Goal: Task Accomplishment & Management: Manage account settings

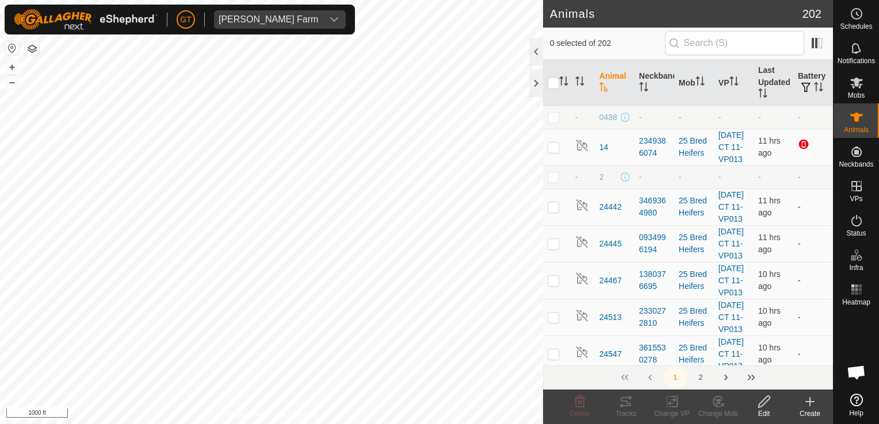
scroll to position [8896, 0]
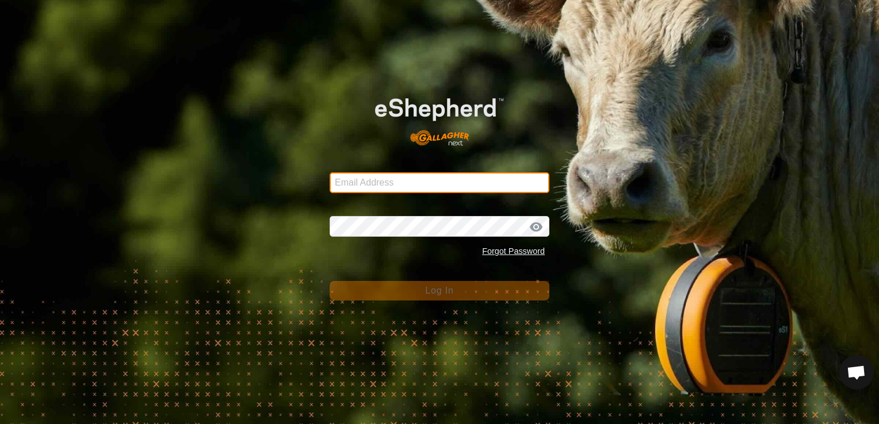
type input "[EMAIL_ADDRESS][DOMAIN_NAME]"
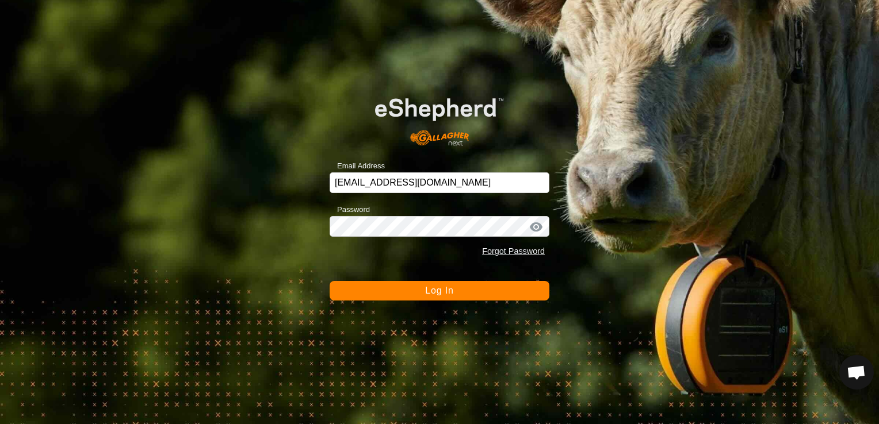
click at [434, 292] on span "Log In" at bounding box center [439, 291] width 28 height 10
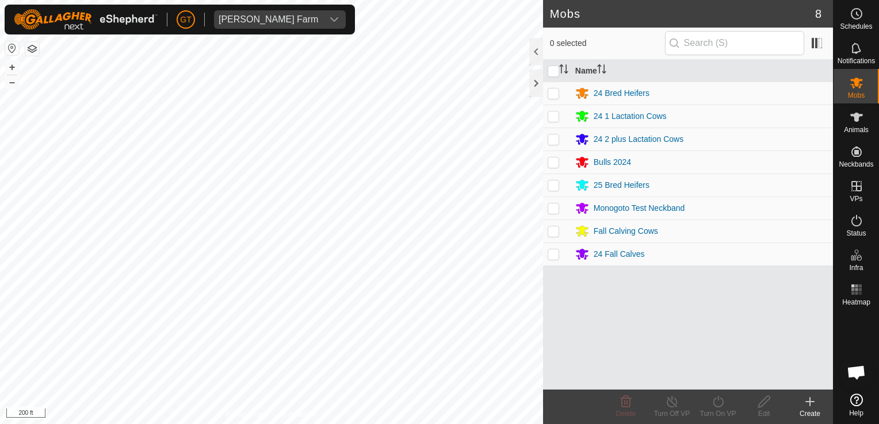
click at [329, 424] on html "[PERSON_NAME] Farm Schedules Notifications Mobs Animals Neckbands VPs Status In…" at bounding box center [439, 212] width 879 height 424
click at [258, 424] on html "[PERSON_NAME] Farm Schedules Notifications Mobs Animals Neckbands VPs Status In…" at bounding box center [439, 212] width 879 height 424
click at [0, 260] on html "[PERSON_NAME] Farm Schedules Notifications Mobs Animals Neckbands VPs Status In…" at bounding box center [439, 212] width 879 height 424
click at [125, 0] on html "[PERSON_NAME] Farm Schedules Notifications Mobs Animals Neckbands VPs Status In…" at bounding box center [439, 212] width 879 height 424
click at [55, 0] on html "GT My Account Settings Logout [PERSON_NAME] Farm Schedules Notifications Mobs A…" at bounding box center [439, 212] width 879 height 424
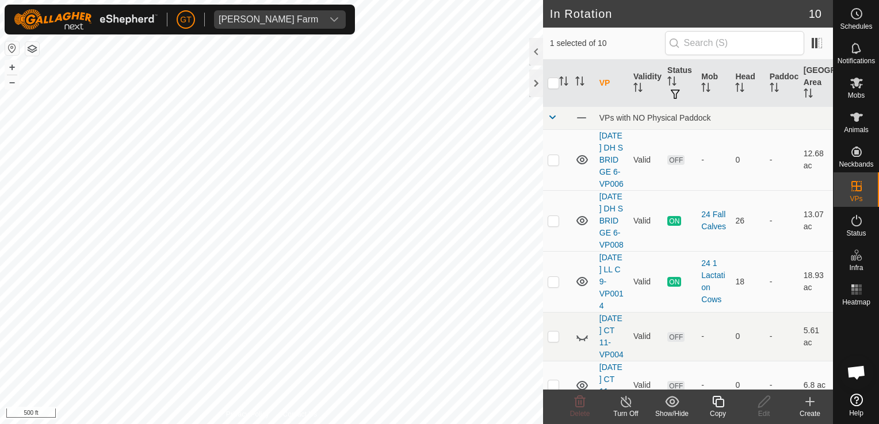
click at [719, 406] on icon at bounding box center [718, 402] width 14 height 14
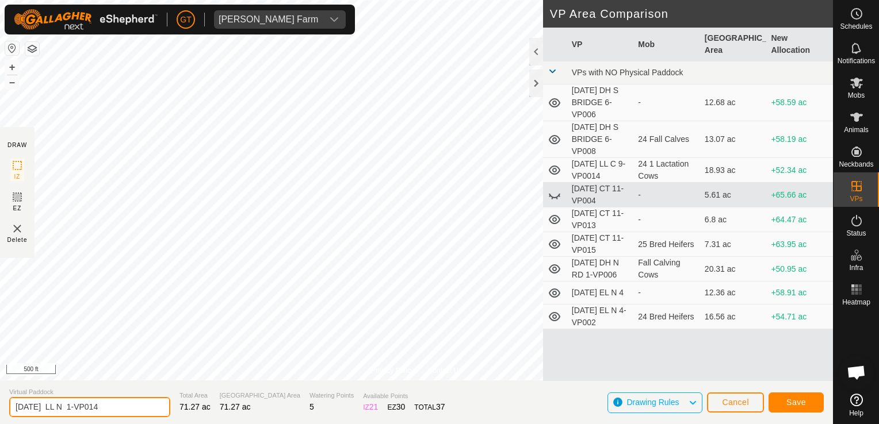
click at [122, 408] on input "[DATE] LL N 1-VP014" at bounding box center [89, 407] width 161 height 20
click at [135, 404] on input "[DATE] LL N 1-VP014" at bounding box center [89, 407] width 161 height 20
type input "[DATE] LL N 1-VP015"
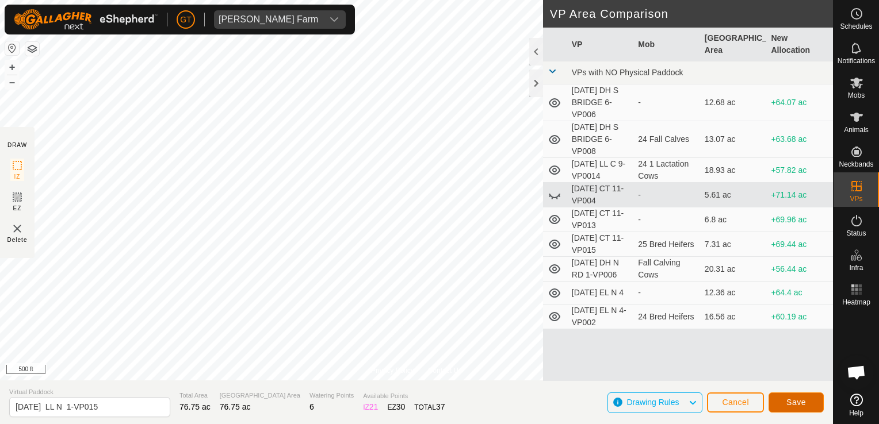
click at [797, 406] on span "Save" at bounding box center [796, 402] width 20 height 9
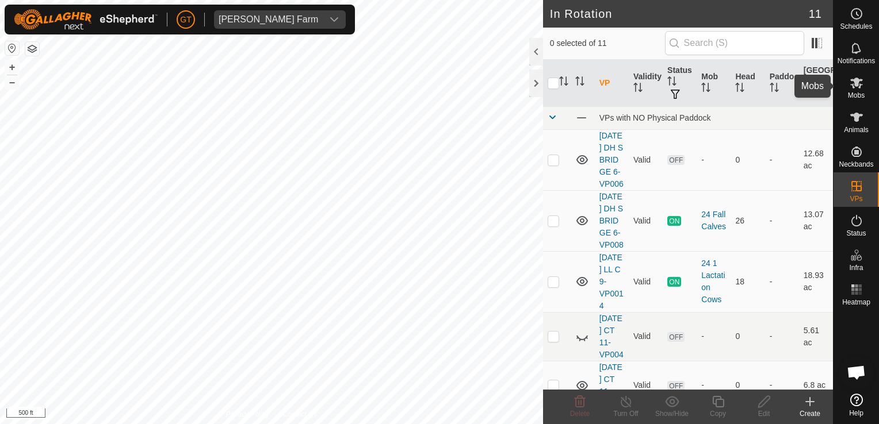
click at [848, 83] on es-mob-svg-icon at bounding box center [856, 83] width 21 height 18
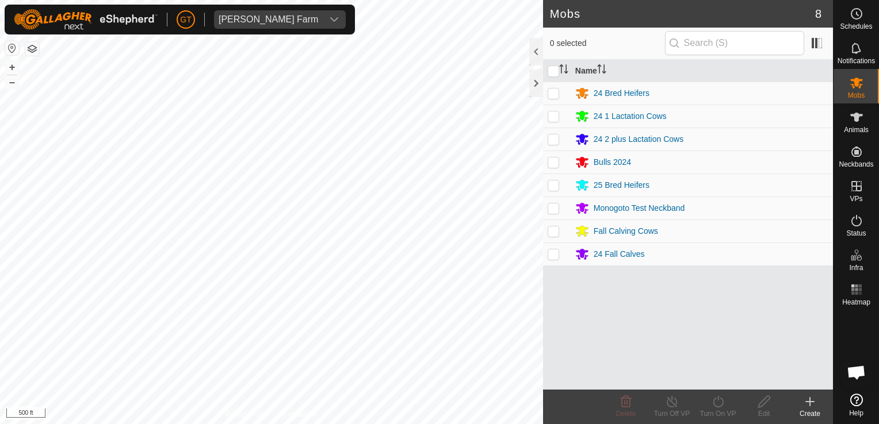
click at [554, 136] on p-checkbox at bounding box center [554, 139] width 12 height 9
checkbox input "true"
click at [717, 400] on icon at bounding box center [718, 402] width 14 height 14
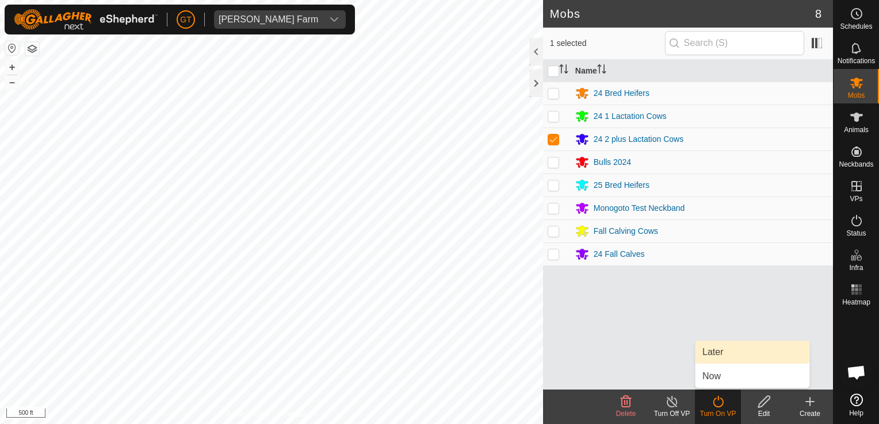
click at [726, 349] on link "Later" at bounding box center [752, 352] width 114 height 23
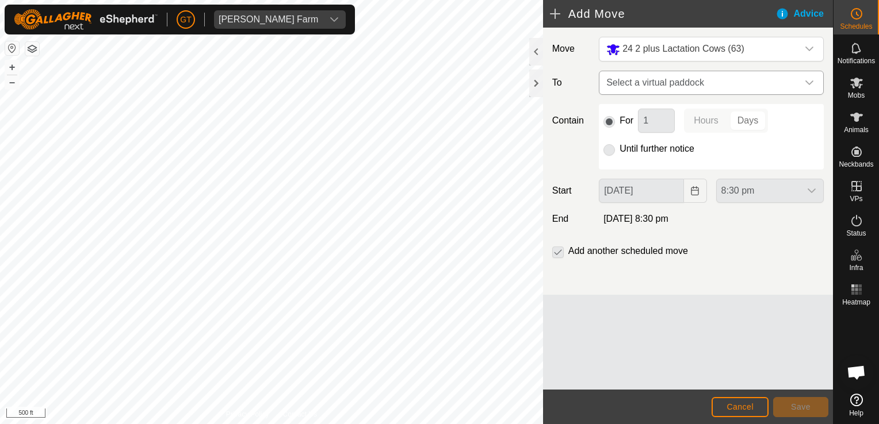
click at [803, 81] on div "dropdown trigger" at bounding box center [809, 82] width 23 height 23
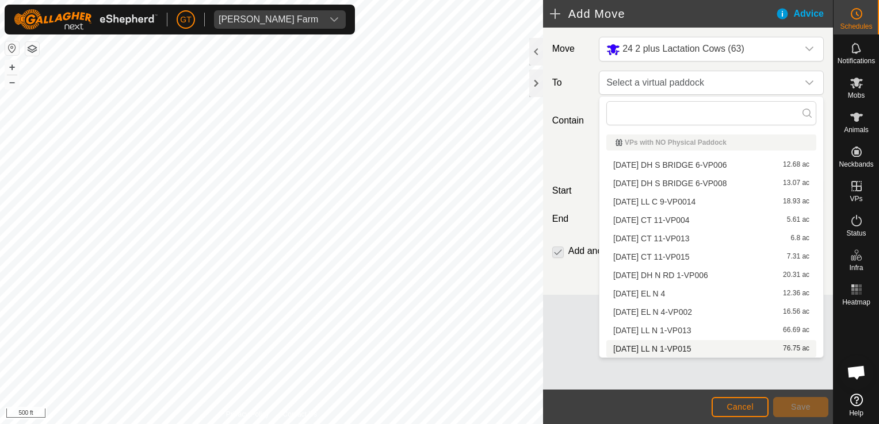
click at [731, 352] on li "[DATE] LL N 1-VP015 76.75 ac" at bounding box center [711, 348] width 210 height 17
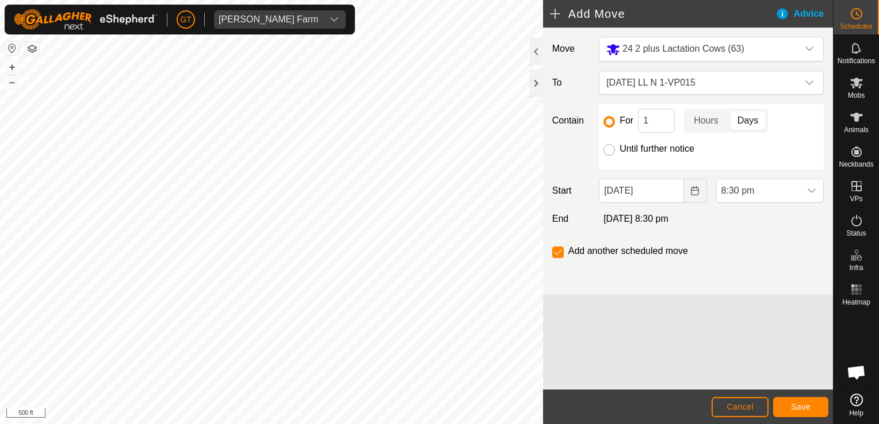
click at [607, 151] on input "Until further notice" at bounding box center [609, 150] width 12 height 12
radio input "true"
checkbox input "false"
click at [694, 192] on icon "Choose Date" at bounding box center [694, 190] width 9 height 9
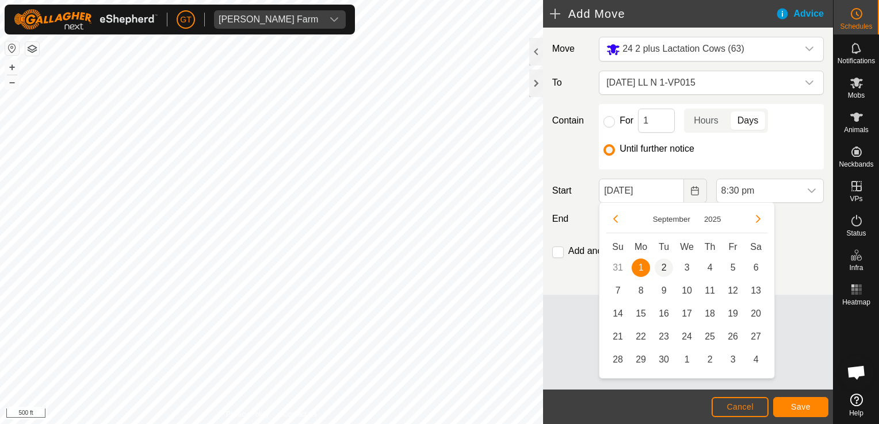
click at [668, 269] on span "2" at bounding box center [664, 268] width 18 height 18
type input "[DATE]"
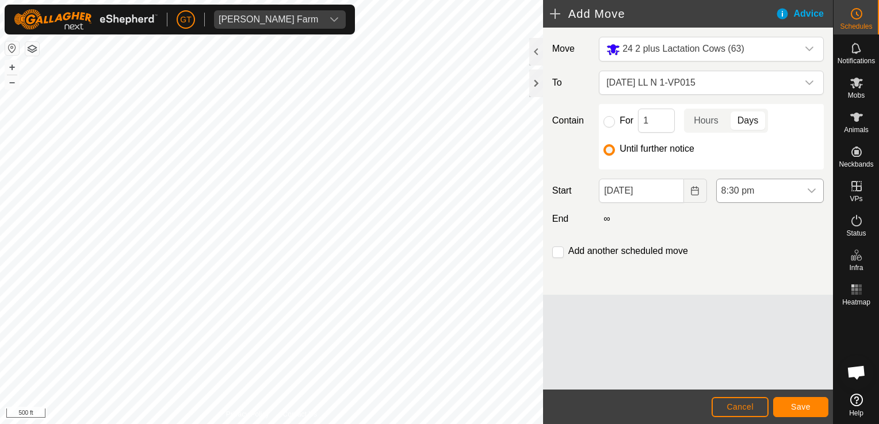
click at [812, 190] on icon "dropdown trigger" at bounding box center [811, 190] width 9 height 9
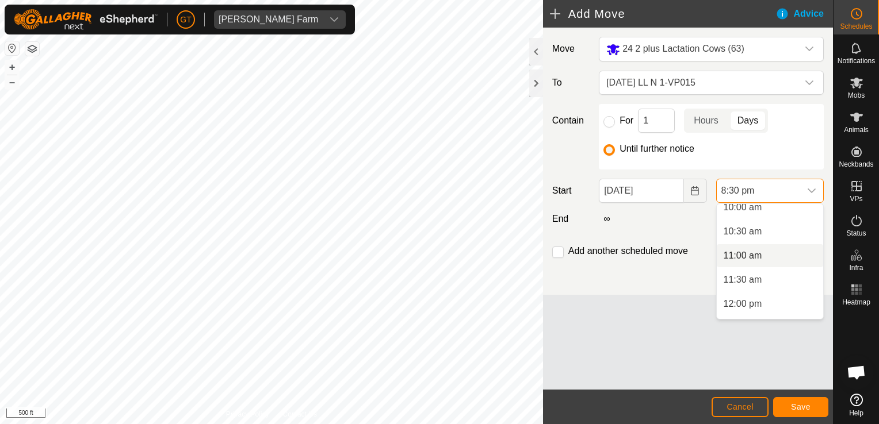
scroll to position [512, 0]
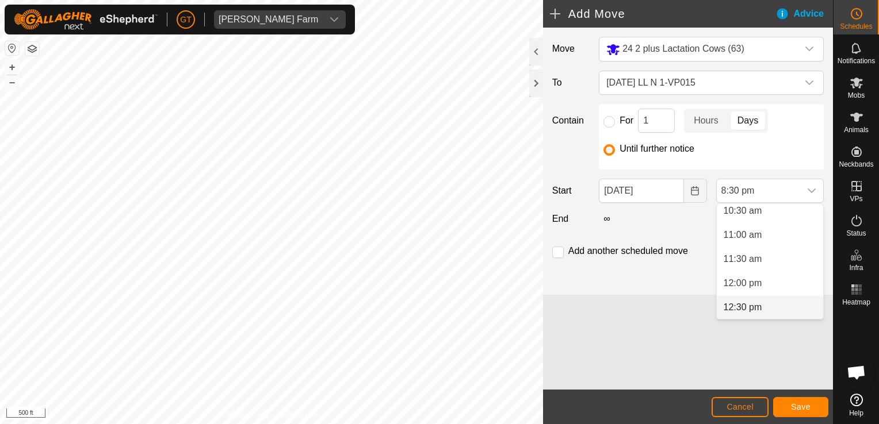
click at [785, 303] on li "12:30 pm" at bounding box center [770, 307] width 106 height 23
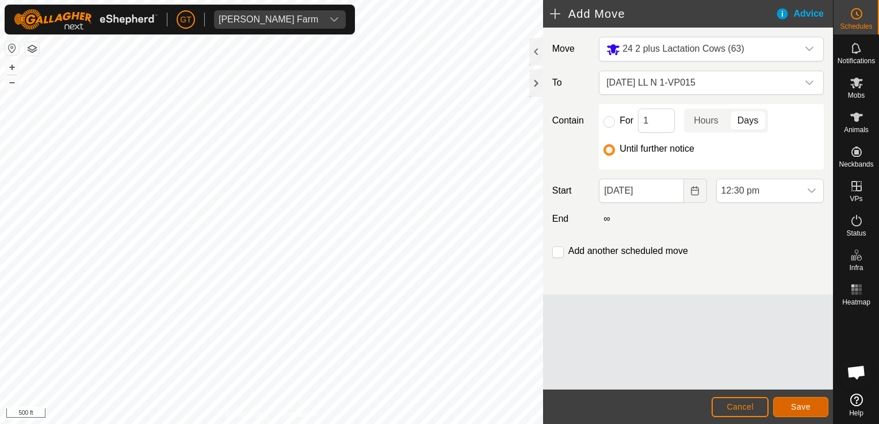
click at [812, 411] on button "Save" at bounding box center [800, 407] width 55 height 20
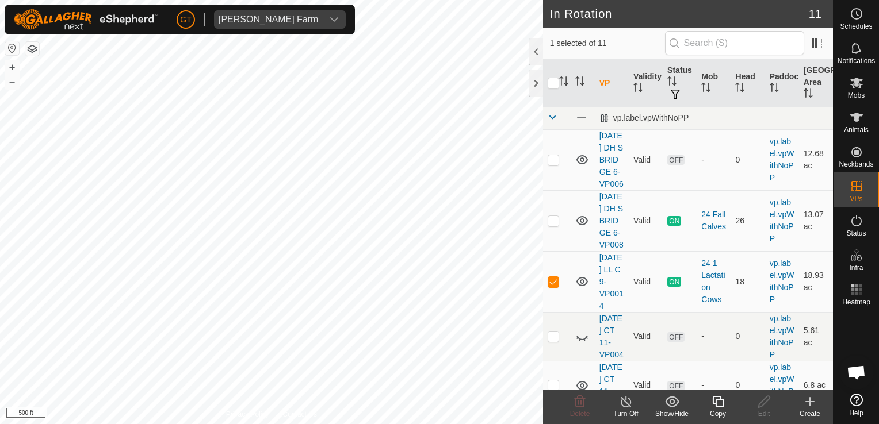
click at [713, 406] on icon at bounding box center [718, 402] width 14 height 14
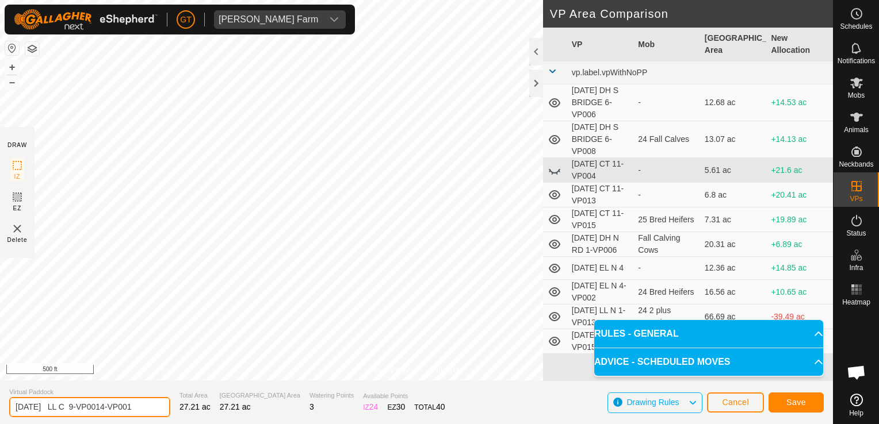
click at [154, 409] on input "[DATE] LL C 9-VP0014-VP001" at bounding box center [89, 407] width 161 height 20
type input "[DATE] LL C 9-VP0016"
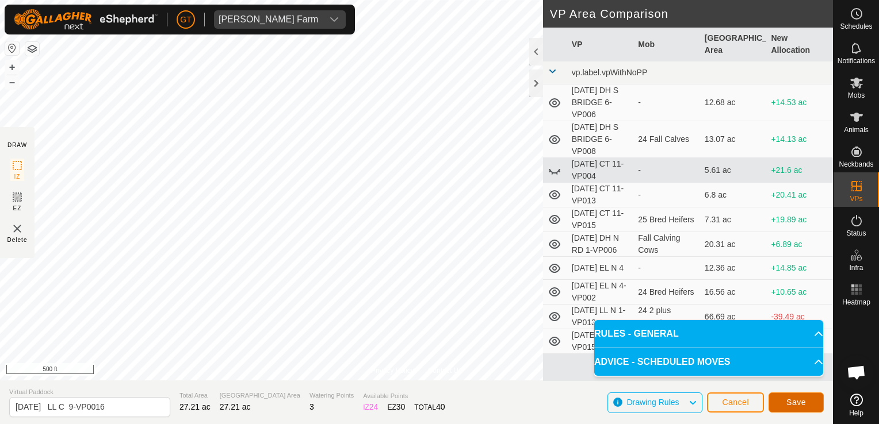
click at [801, 410] on button "Save" at bounding box center [795, 403] width 55 height 20
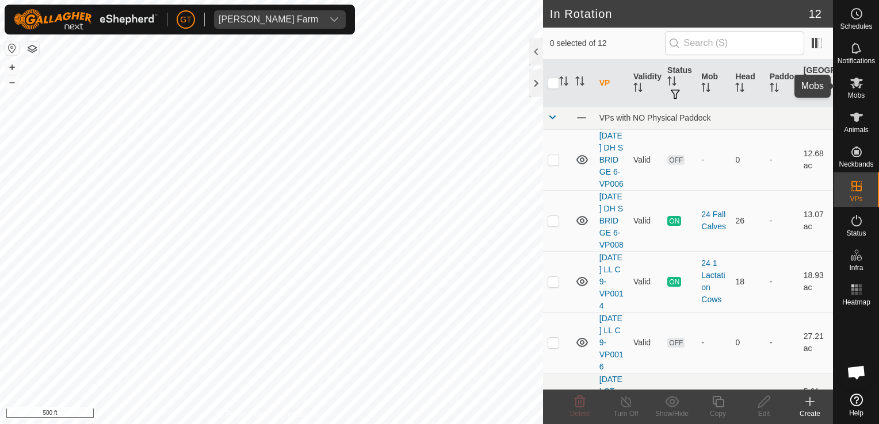
click at [857, 86] on icon at bounding box center [857, 83] width 14 height 14
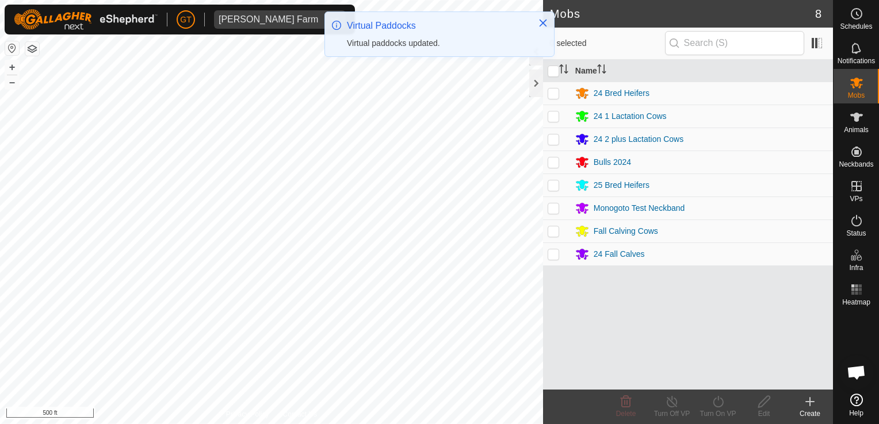
click at [556, 117] on p-checkbox at bounding box center [554, 116] width 12 height 9
checkbox input "true"
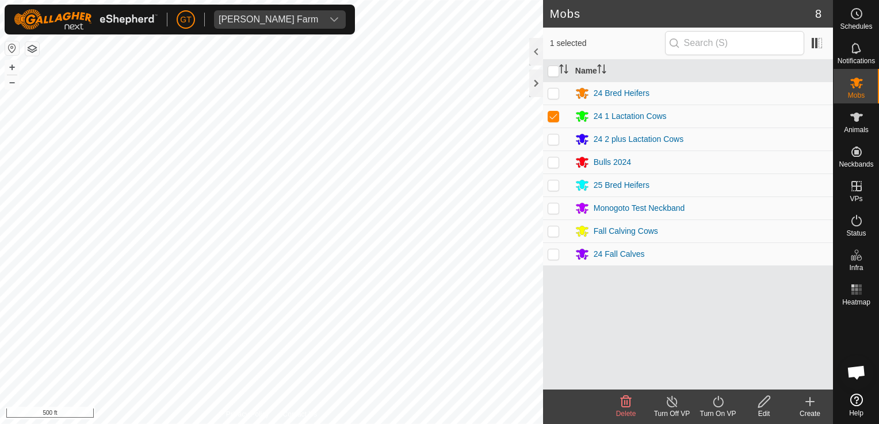
click at [717, 404] on icon at bounding box center [718, 402] width 14 height 14
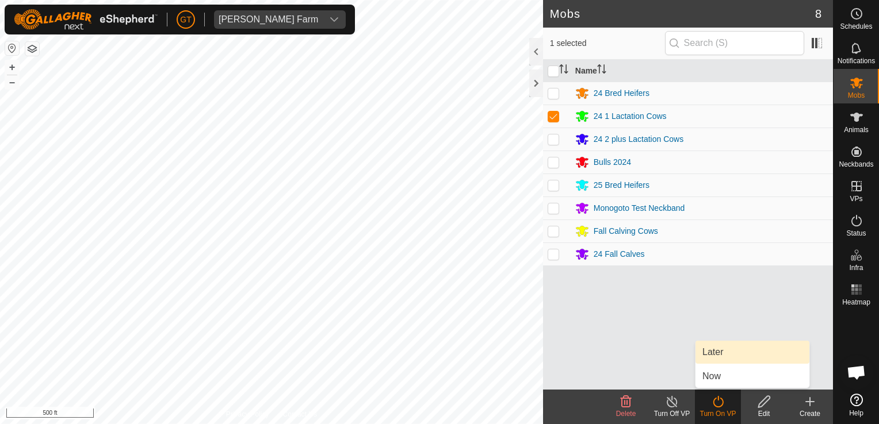
click at [741, 350] on link "Later" at bounding box center [752, 352] width 114 height 23
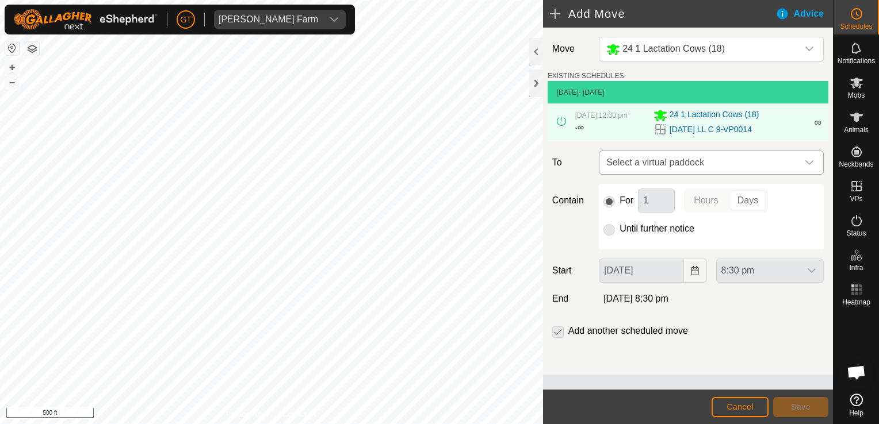
click at [808, 164] on icon "dropdown trigger" at bounding box center [809, 162] width 9 height 9
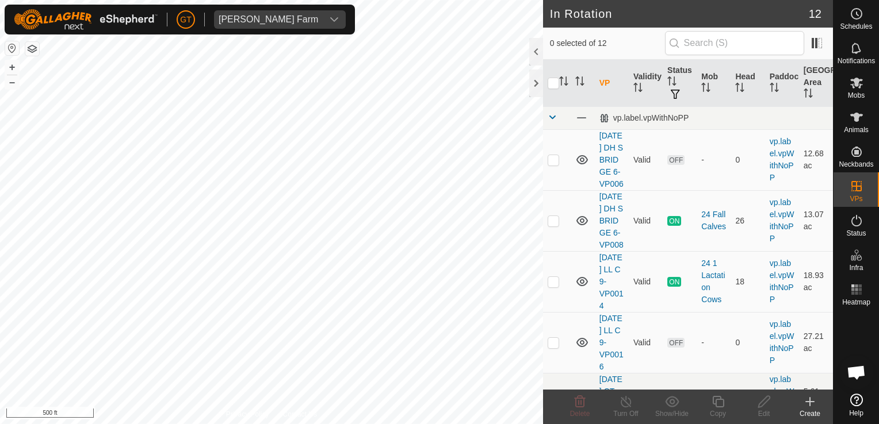
checkbox input "true"
checkbox input "false"
checkbox input "true"
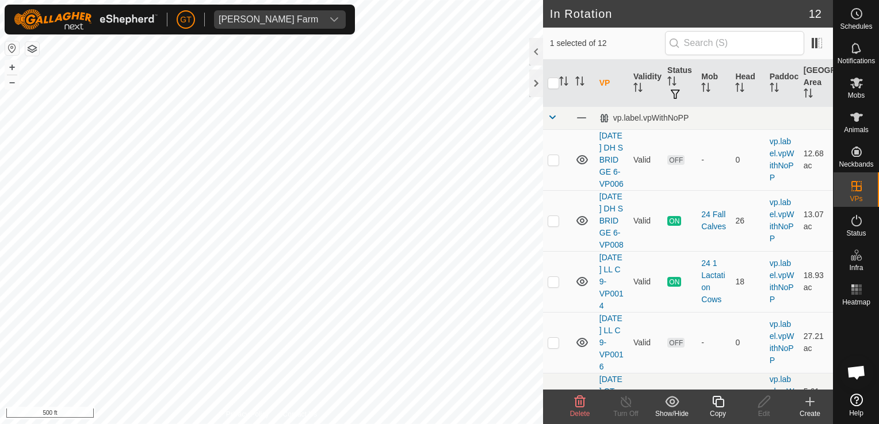
checkbox input "true"
checkbox input "false"
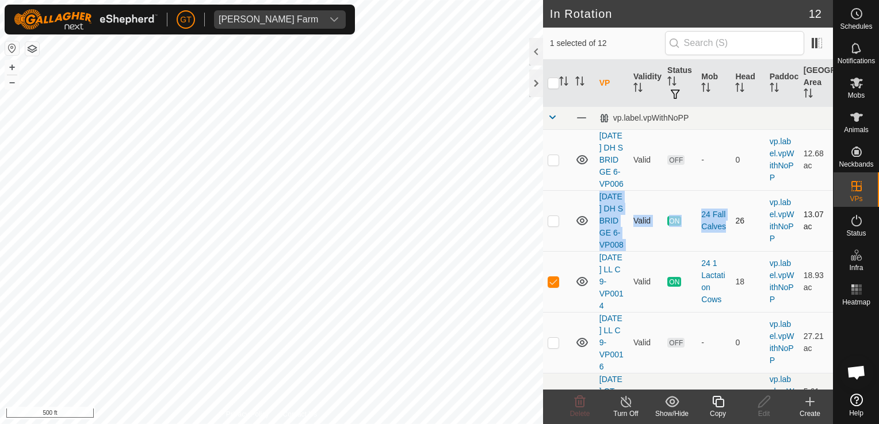
drag, startPoint x: 697, startPoint y: 274, endPoint x: 571, endPoint y: 265, distance: 126.3
click at [571, 251] on tr "[DATE] DH S BRIDGE 6-VP008 [PERSON_NAME] ON 24 Fall Calves 26 vp.label.vpWithNo…" at bounding box center [688, 220] width 290 height 61
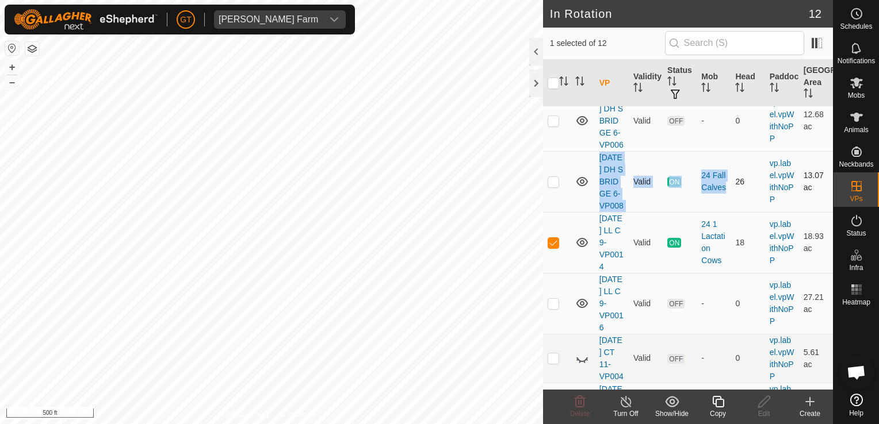
scroll to position [115, 0]
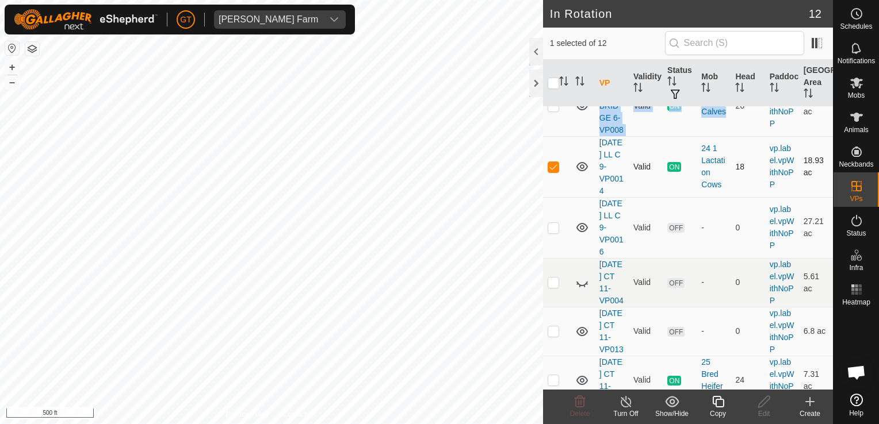
checkbox input "false"
checkbox input "true"
checkbox input "false"
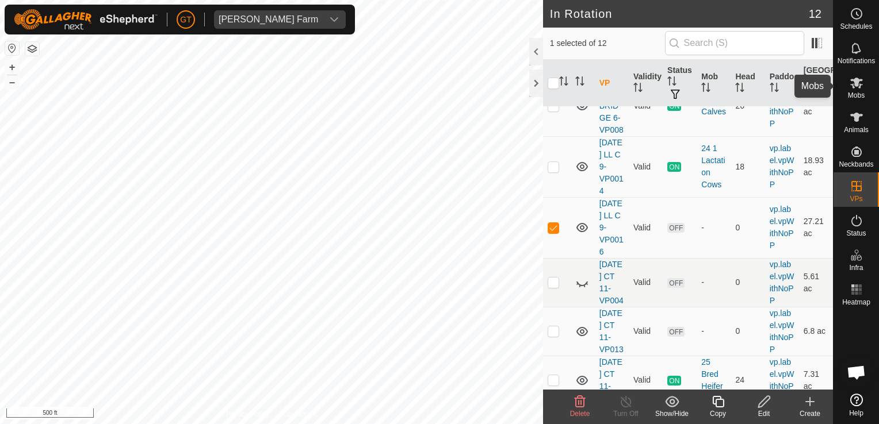
click at [858, 86] on icon at bounding box center [857, 83] width 14 height 14
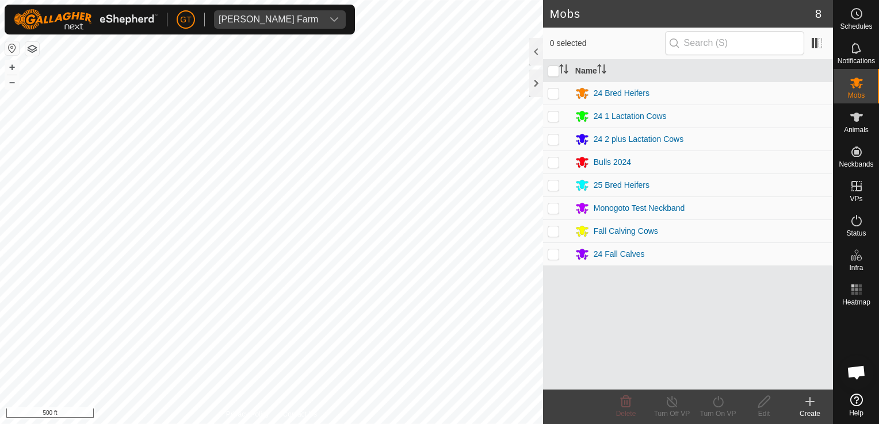
click at [551, 116] on p-checkbox at bounding box center [554, 116] width 12 height 9
checkbox input "true"
click at [718, 402] on icon at bounding box center [718, 402] width 14 height 14
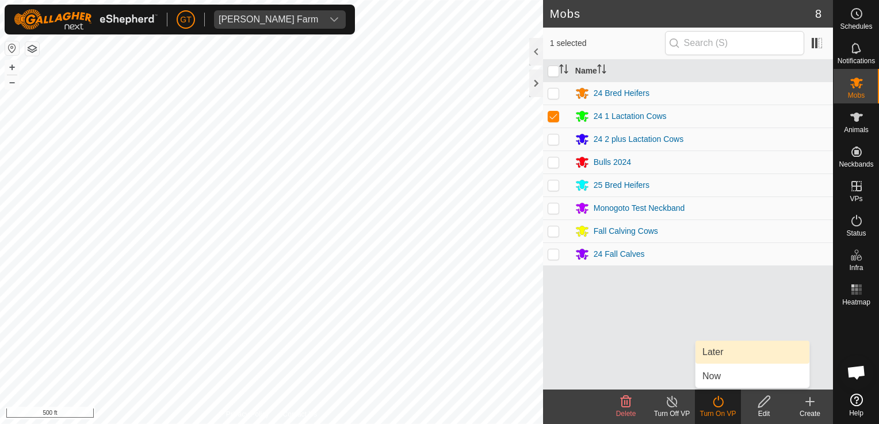
click at [718, 352] on link "Later" at bounding box center [752, 352] width 114 height 23
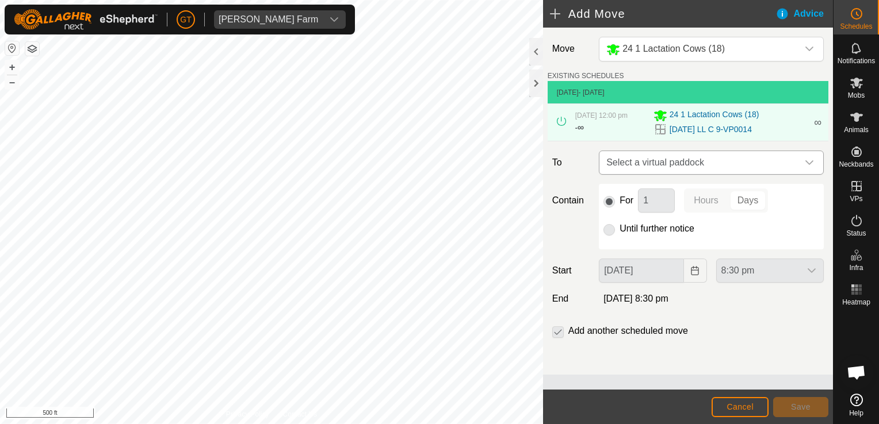
click at [812, 160] on icon "dropdown trigger" at bounding box center [809, 162] width 8 height 5
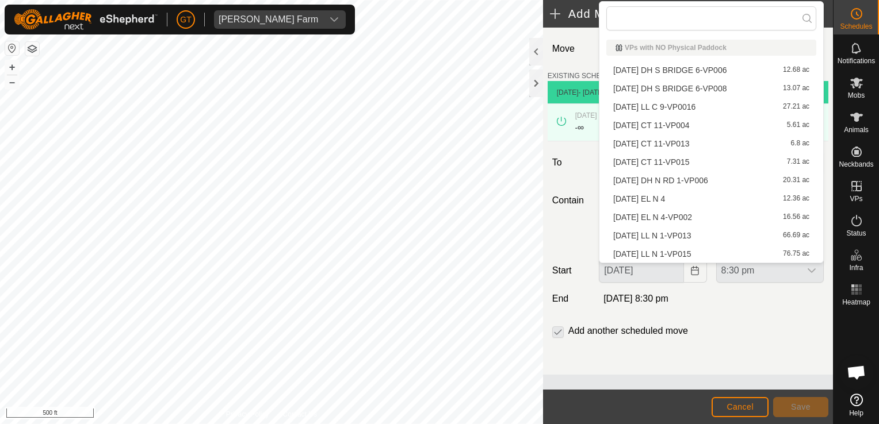
click at [744, 107] on div "[DATE] LL C 9-VP0016 27.21 ac" at bounding box center [711, 107] width 196 height 8
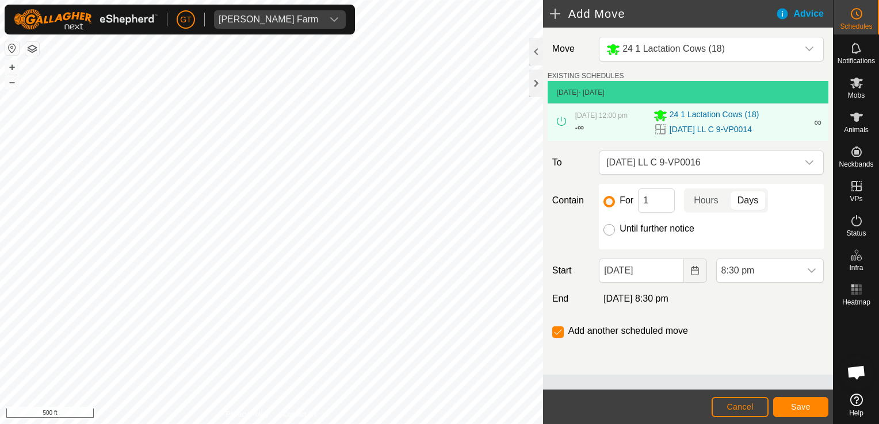
click at [607, 227] on input "Until further notice" at bounding box center [609, 230] width 12 height 12
radio input "true"
checkbox input "false"
click at [695, 266] on icon "Choose Date" at bounding box center [694, 270] width 9 height 9
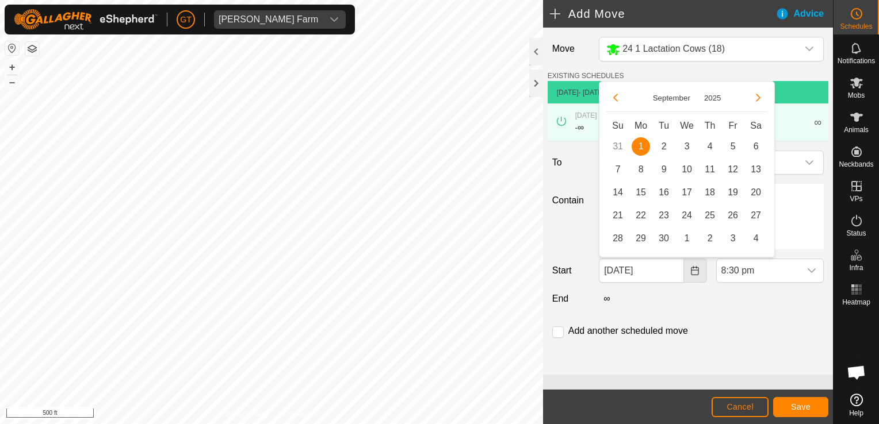
click at [699, 274] on button "Choose Date" at bounding box center [695, 271] width 23 height 24
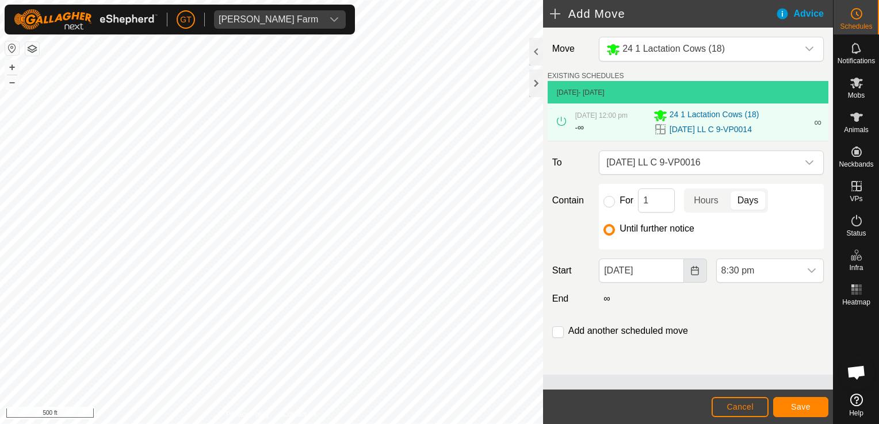
click at [699, 273] on icon "Choose Date" at bounding box center [694, 270] width 9 height 9
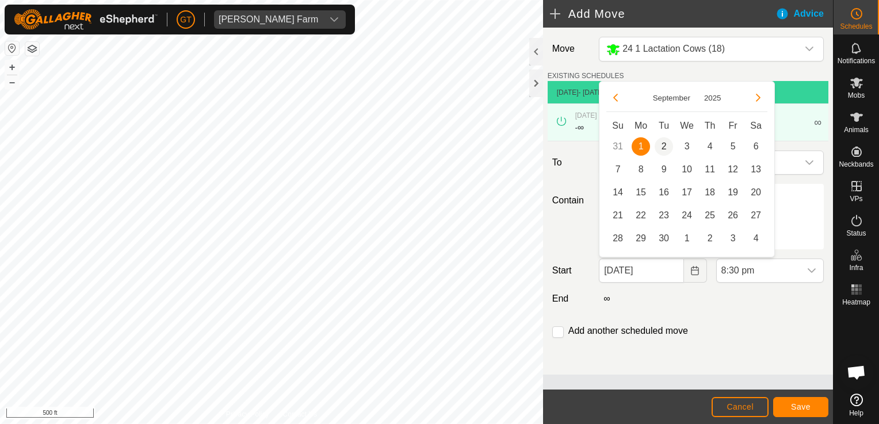
click at [664, 144] on span "2" at bounding box center [664, 146] width 18 height 18
type input "[DATE]"
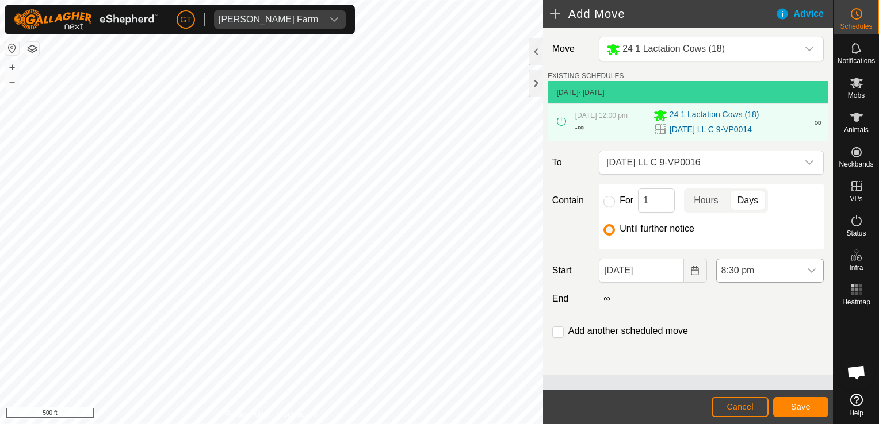
click at [813, 267] on icon "dropdown trigger" at bounding box center [811, 270] width 9 height 9
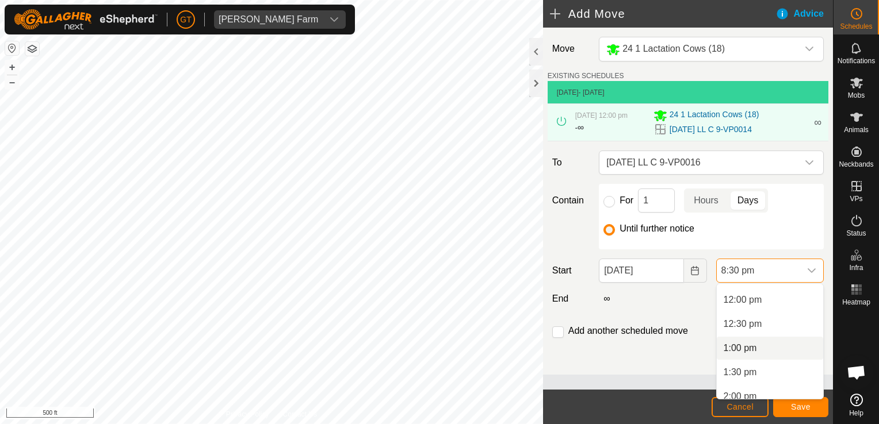
scroll to position [549, 0]
click at [772, 323] on li "12:00 pm" at bounding box center [770, 326] width 106 height 23
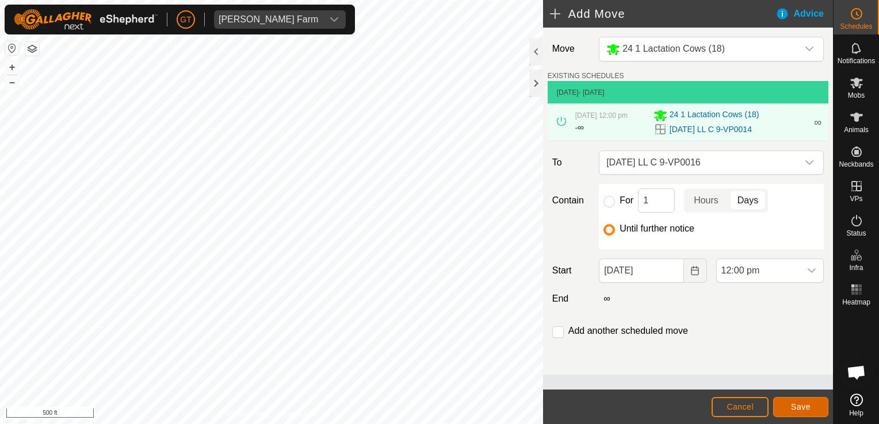
click at [812, 410] on button "Save" at bounding box center [800, 407] width 55 height 20
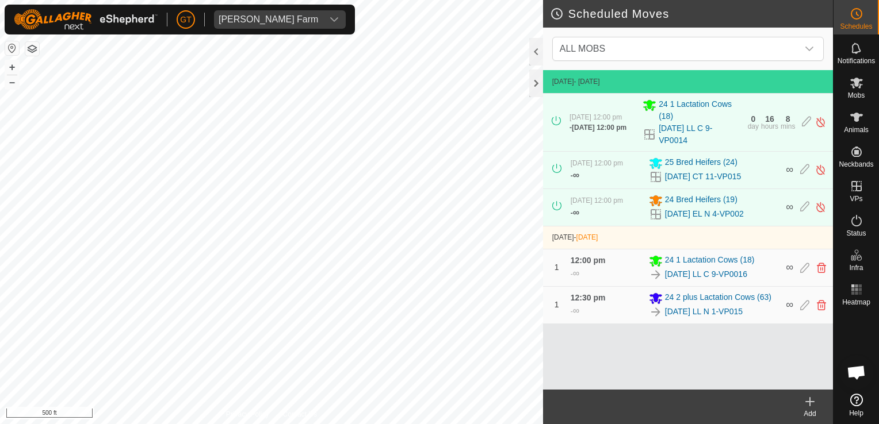
click at [227, 17] on div "[PERSON_NAME] Farm Schedules Notifications Mobs Animals Neckbands VPs Status In…" at bounding box center [439, 212] width 879 height 424
click at [0, 75] on html "[PERSON_NAME] Farm Schedules Notifications Mobs Animals Neckbands VPs Status In…" at bounding box center [439, 212] width 879 height 424
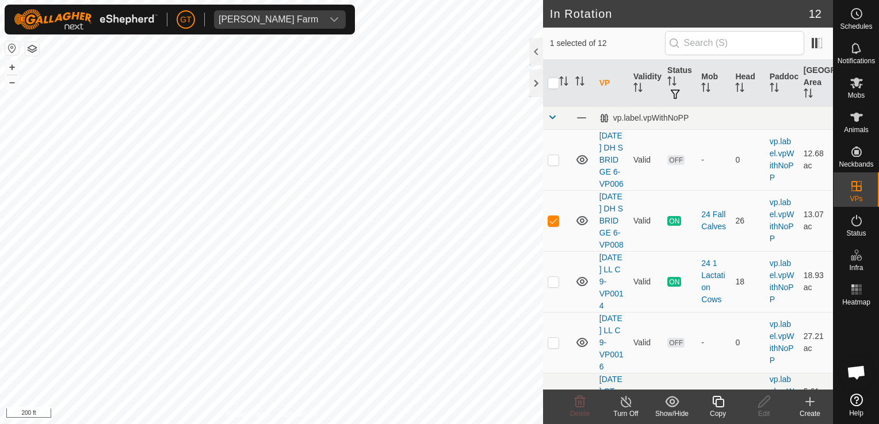
checkbox input "true"
checkbox input "false"
checkbox input "true"
click at [717, 402] on icon at bounding box center [718, 402] width 14 height 14
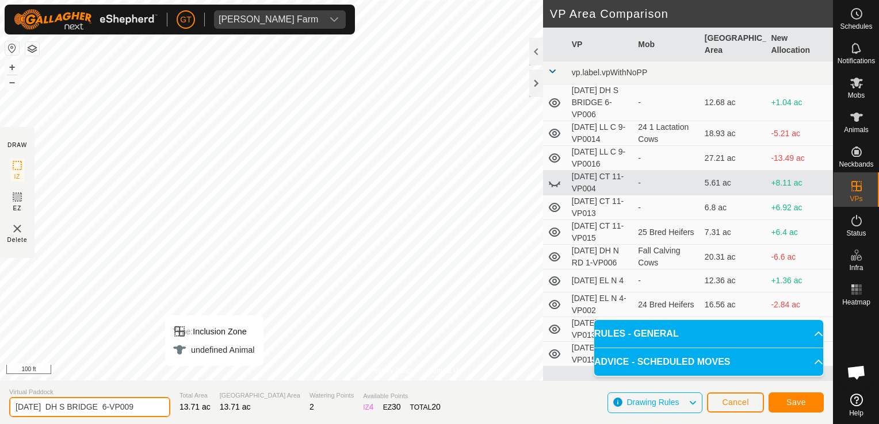
click at [151, 406] on input "[DATE] DH S BRIDGE 6-VP009" at bounding box center [89, 407] width 161 height 20
type input "[DATE] DH S BRIDGE 6-VP0010"
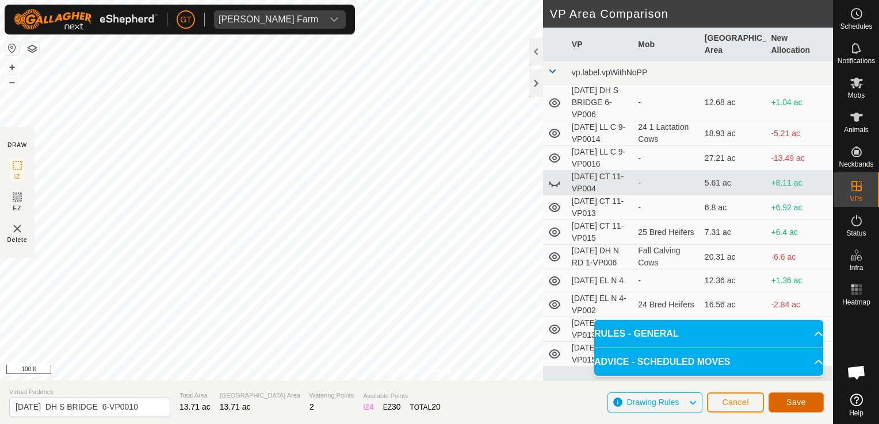
click at [805, 404] on span "Save" at bounding box center [796, 402] width 20 height 9
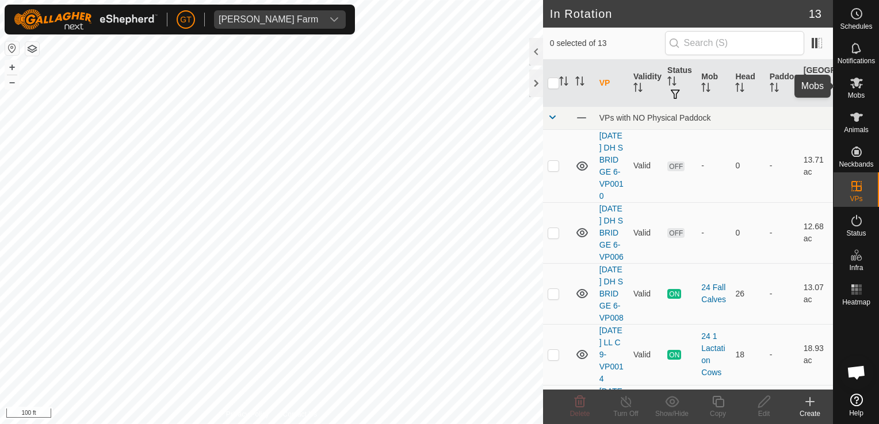
click at [858, 83] on icon at bounding box center [857, 83] width 14 height 14
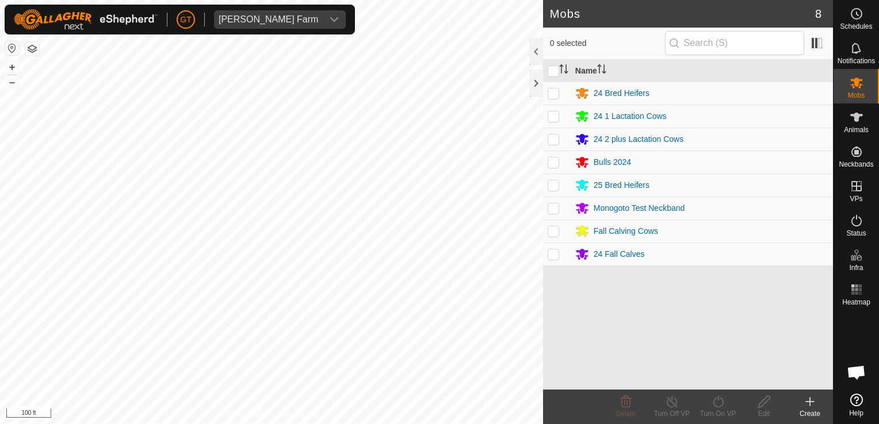
click at [557, 251] on p-checkbox at bounding box center [554, 254] width 12 height 9
checkbox input "true"
click at [718, 398] on icon at bounding box center [718, 402] width 10 height 12
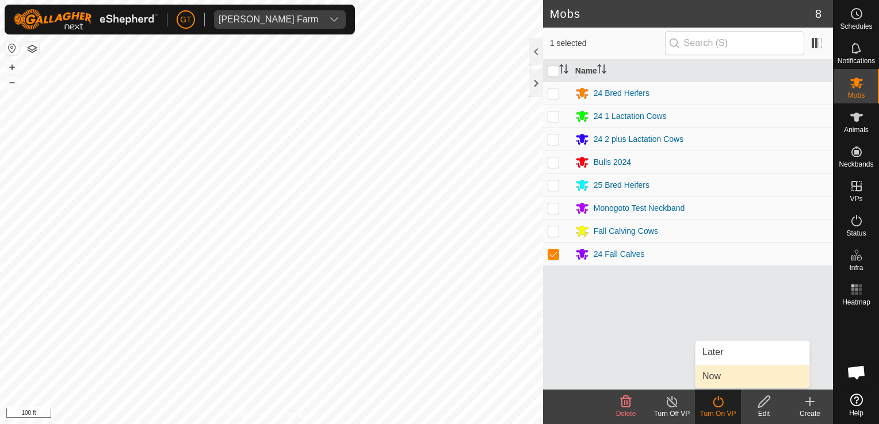
click at [722, 378] on link "Now" at bounding box center [752, 376] width 114 height 23
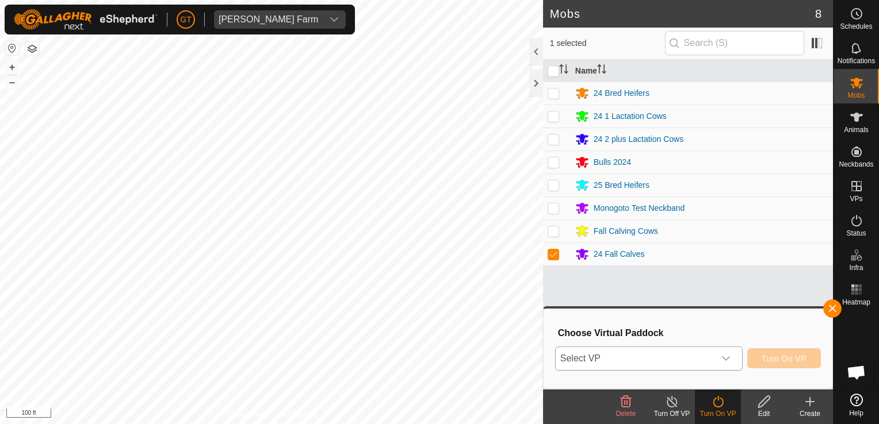
click at [736, 361] on div "dropdown trigger" at bounding box center [725, 358] width 23 height 23
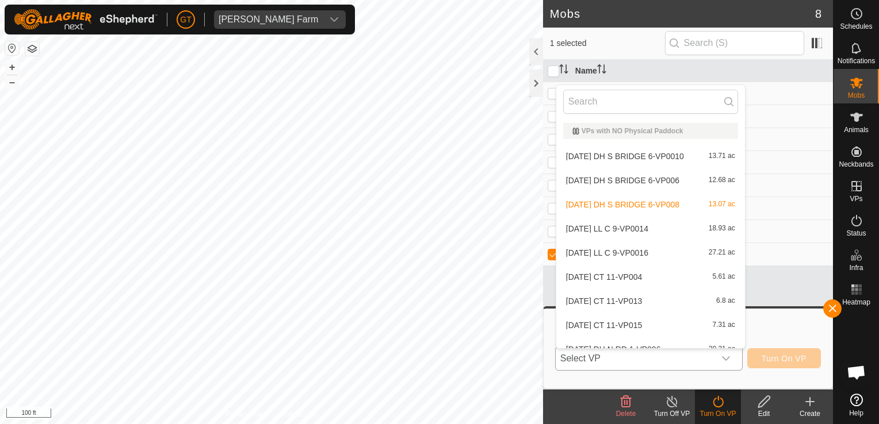
click at [671, 155] on li "[DATE] DH S BRIDGE 6-VP0010 13.71 ac" at bounding box center [650, 156] width 189 height 23
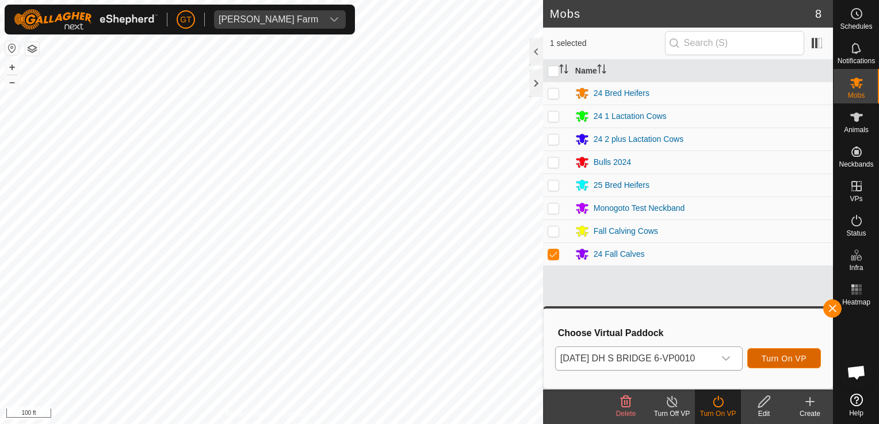
click at [787, 361] on span "Turn On VP" at bounding box center [784, 358] width 45 height 9
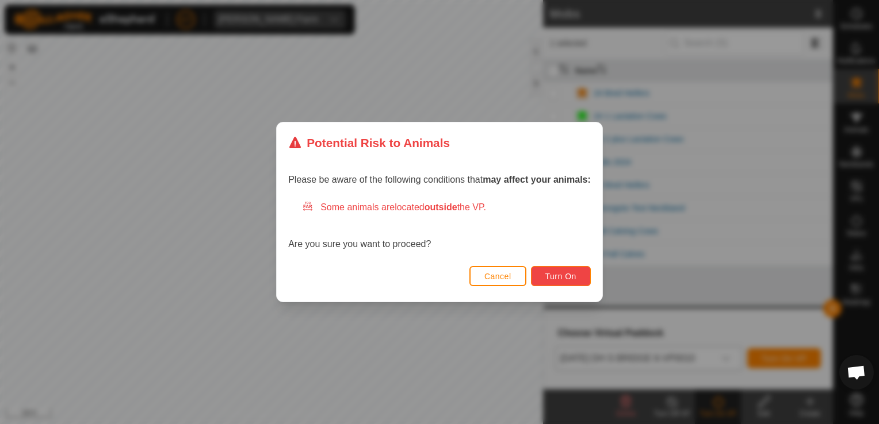
click at [571, 276] on span "Turn On" at bounding box center [560, 276] width 31 height 9
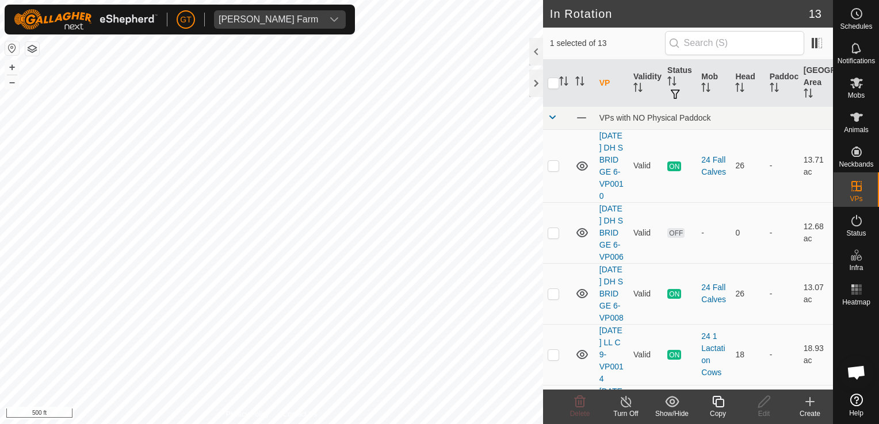
checkbox input "true"
checkbox input "false"
click at [580, 401] on icon at bounding box center [580, 402] width 11 height 12
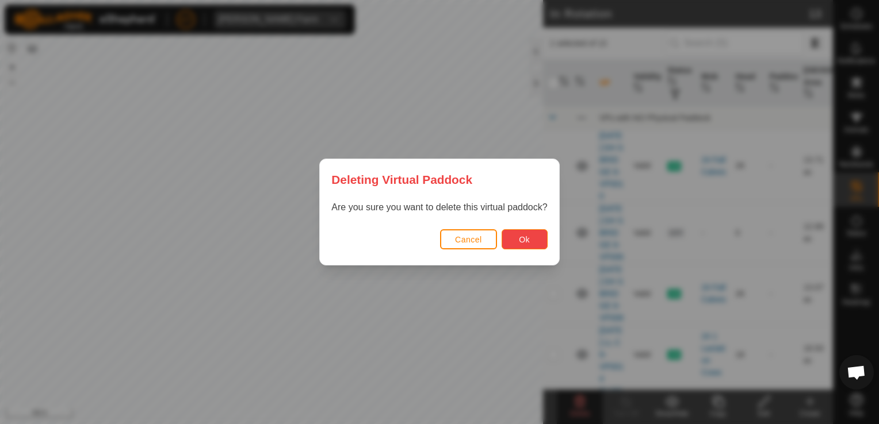
click at [532, 232] on button "Ok" at bounding box center [525, 239] width 46 height 20
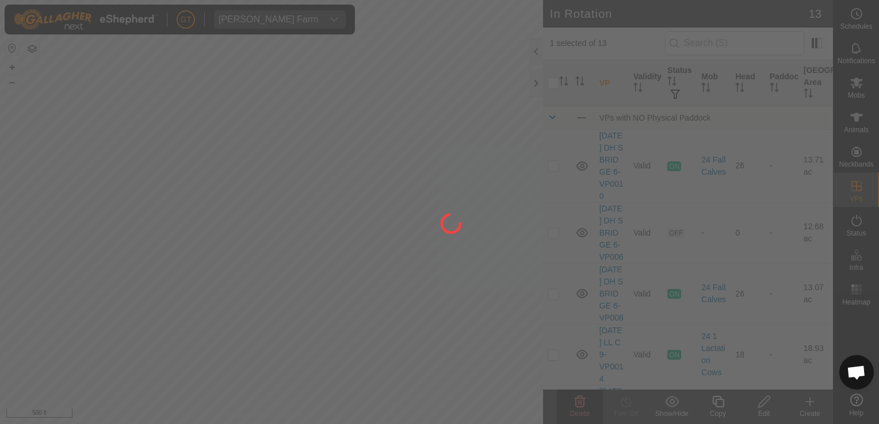
checkbox input "false"
